Goal: Book appointment/travel/reservation

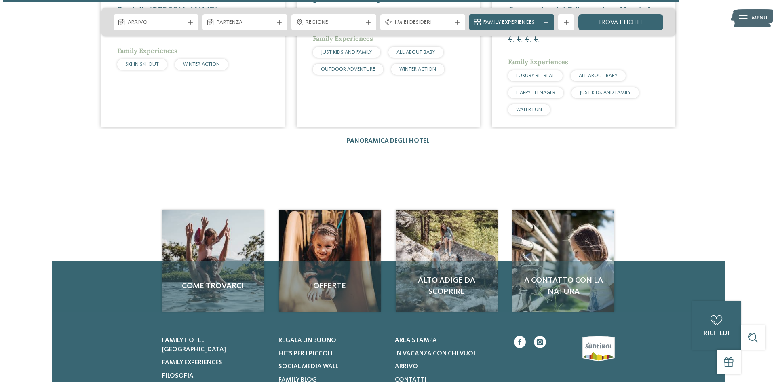
scroll to position [1442, 0]
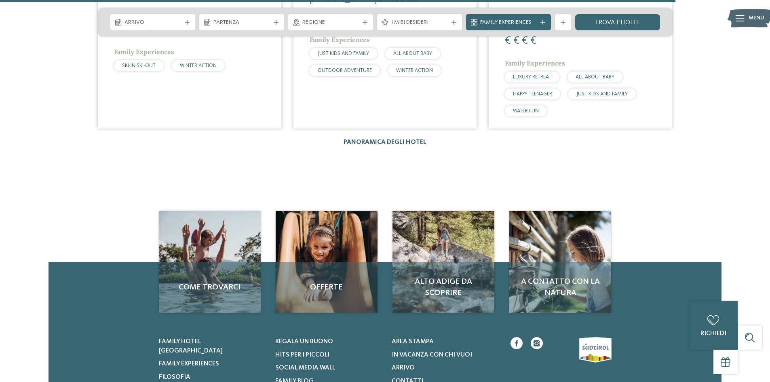
click at [404, 144] on link "Panoramica degli hotel" at bounding box center [385, 142] width 83 height 6
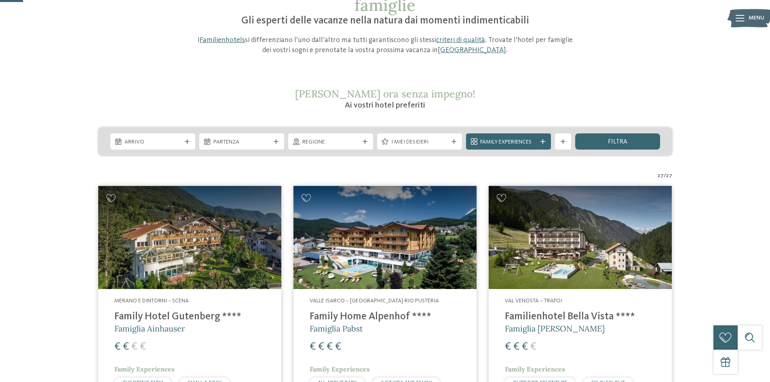
scroll to position [81, 0]
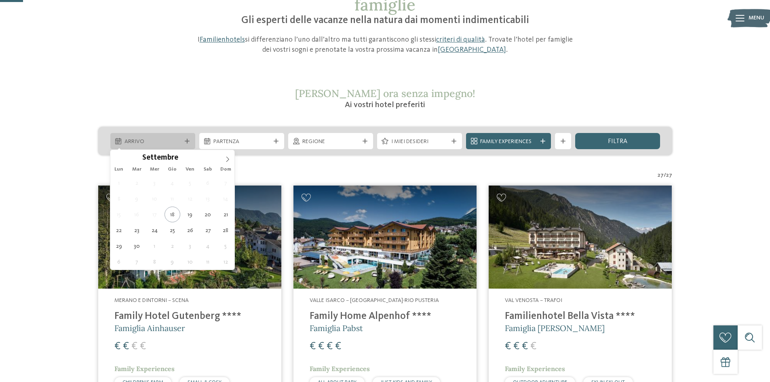
click at [171, 138] on span "Arrivo" at bounding box center [153, 142] width 57 height 8
click at [225, 157] on icon at bounding box center [228, 160] width 6 height 6
type div "26.12.2025"
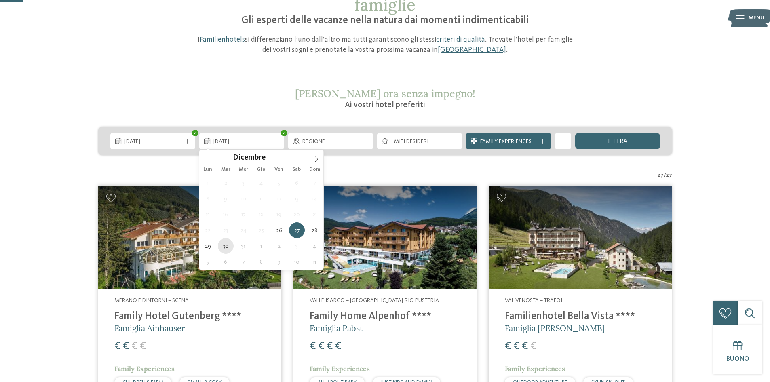
type div "30.12.2025"
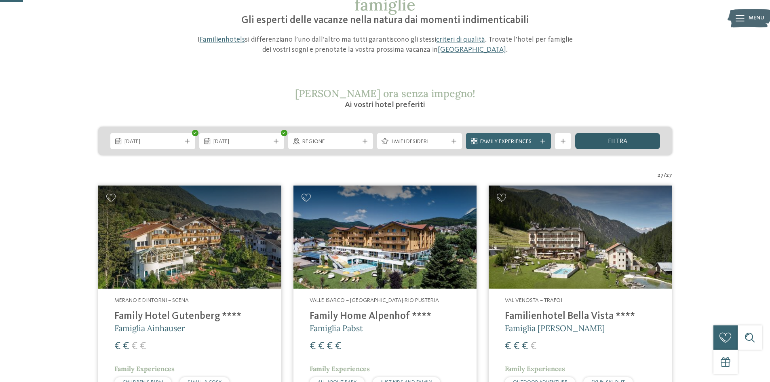
click at [607, 144] on div "filtra" at bounding box center [617, 141] width 85 height 16
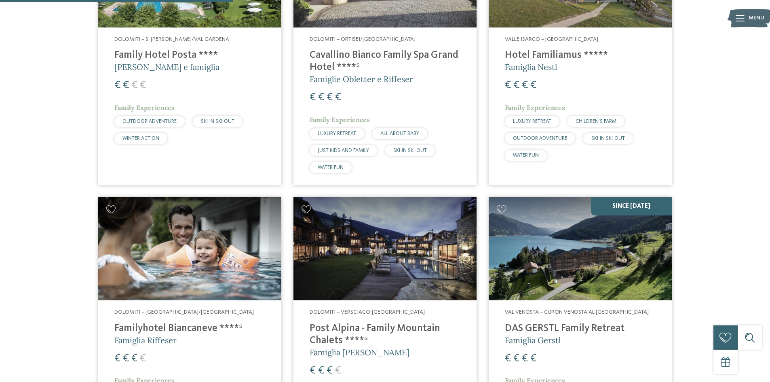
scroll to position [710, 0]
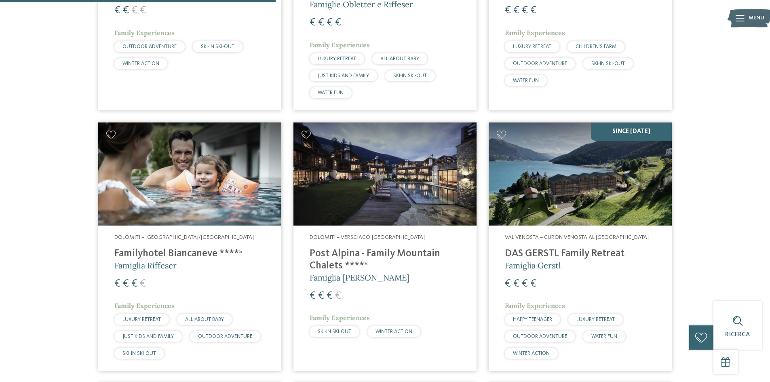
click at [397, 166] on img at bounding box center [385, 174] width 183 height 103
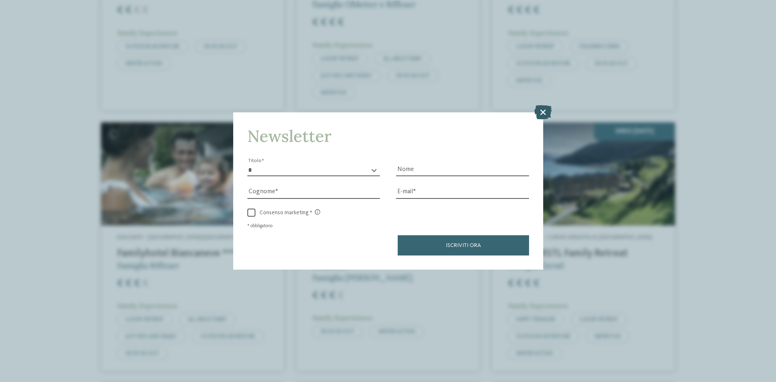
click at [551, 114] on icon at bounding box center [543, 112] width 17 height 14
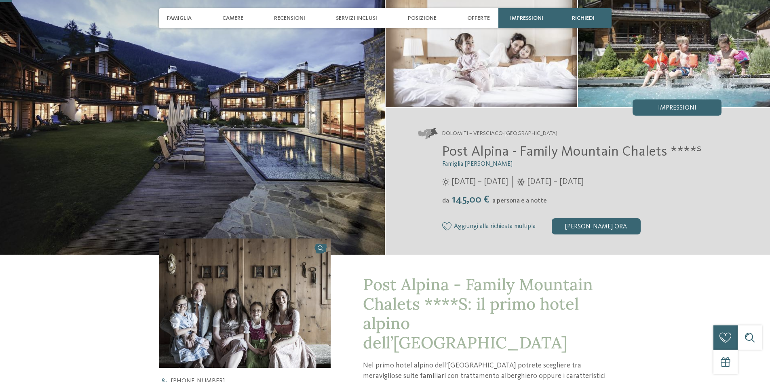
scroll to position [81, 0]
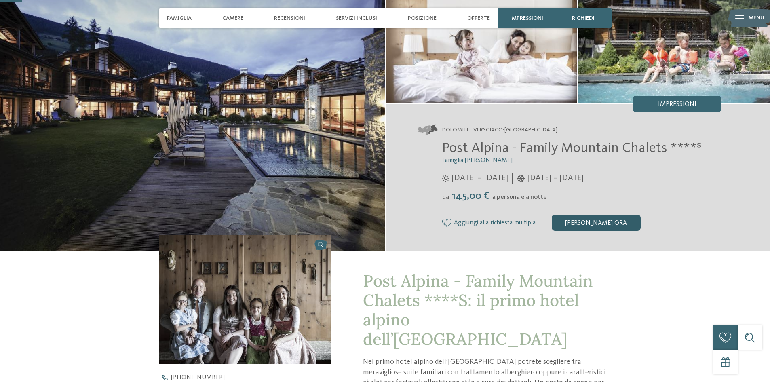
click at [615, 220] on div "[PERSON_NAME] ora" at bounding box center [596, 223] width 89 height 16
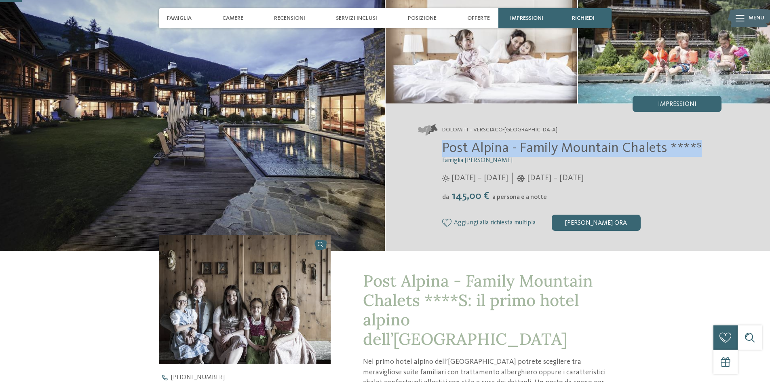
drag, startPoint x: 704, startPoint y: 147, endPoint x: 443, endPoint y: 149, distance: 260.8
click at [443, 149] on h2 "Post Alpina - Family Mountain Chalets ****ˢ" at bounding box center [582, 148] width 280 height 17
copy span "Post Alpina - Family Mountain Chalets ****ˢ"
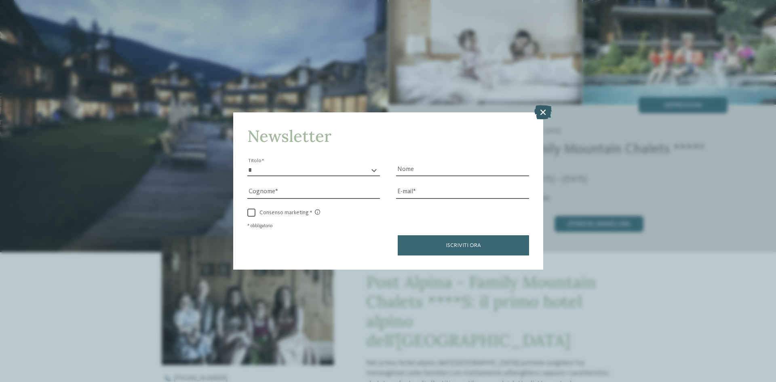
click at [548, 110] on icon at bounding box center [543, 112] width 17 height 14
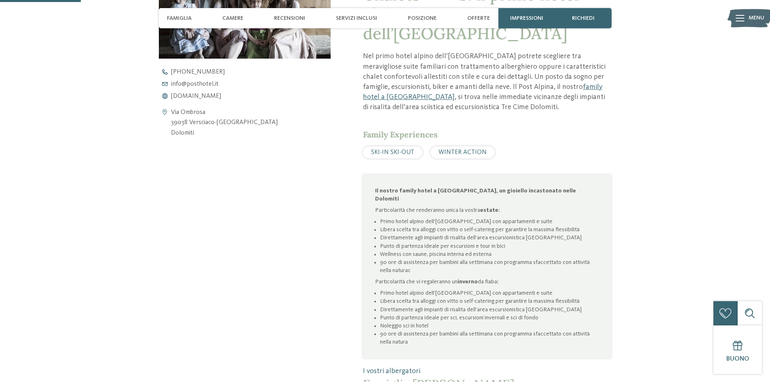
scroll to position [526, 0]
